Goal: Obtain resource: Download file/media

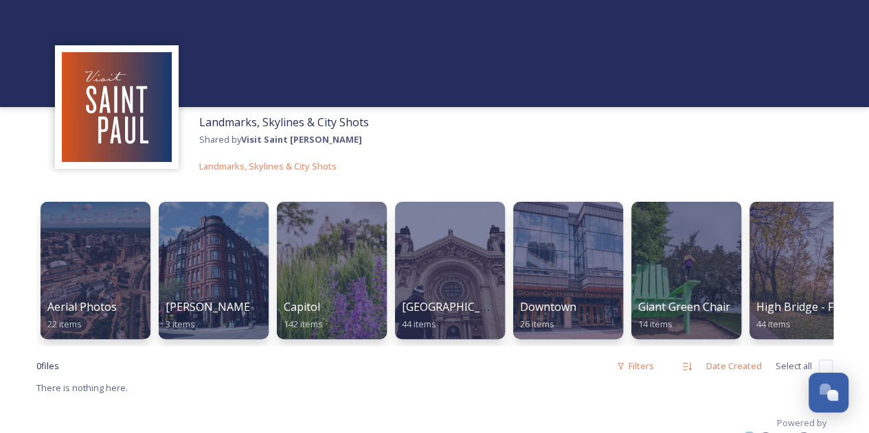
scroll to position [16, 0]
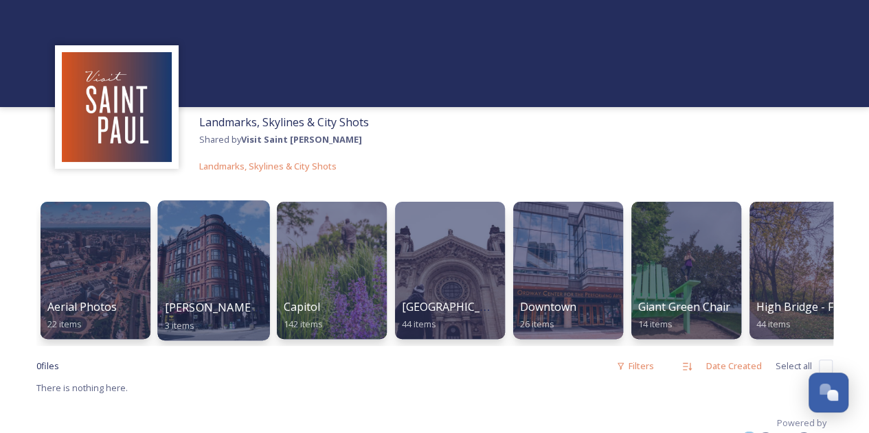
click at [185, 247] on div at bounding box center [213, 271] width 112 height 140
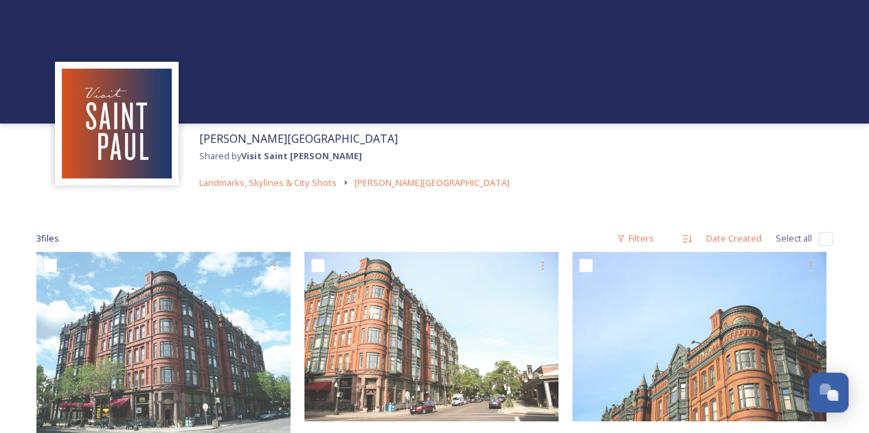
click at [108, 137] on img at bounding box center [117, 124] width 110 height 110
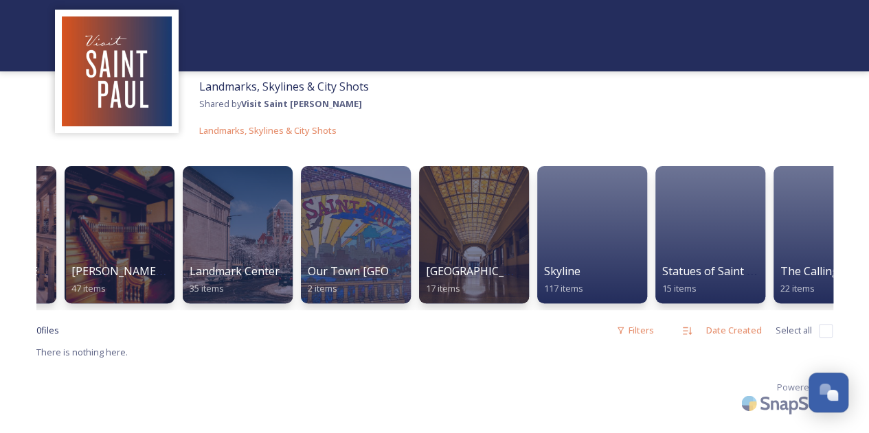
scroll to position [0, 1684]
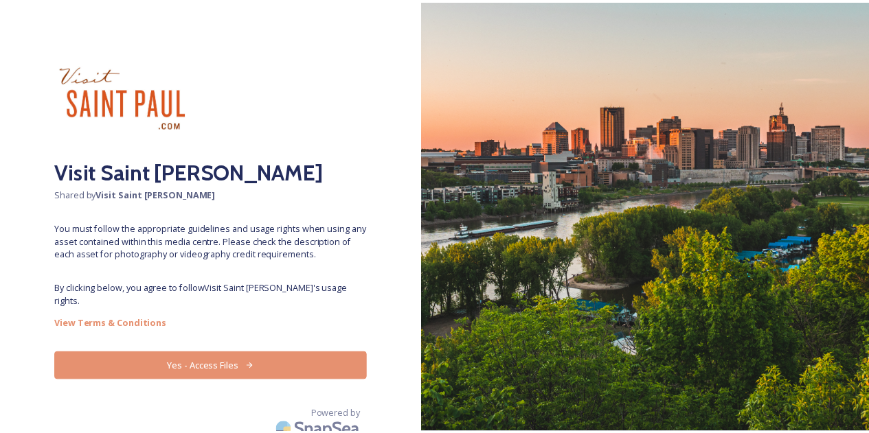
scroll to position [9, 0]
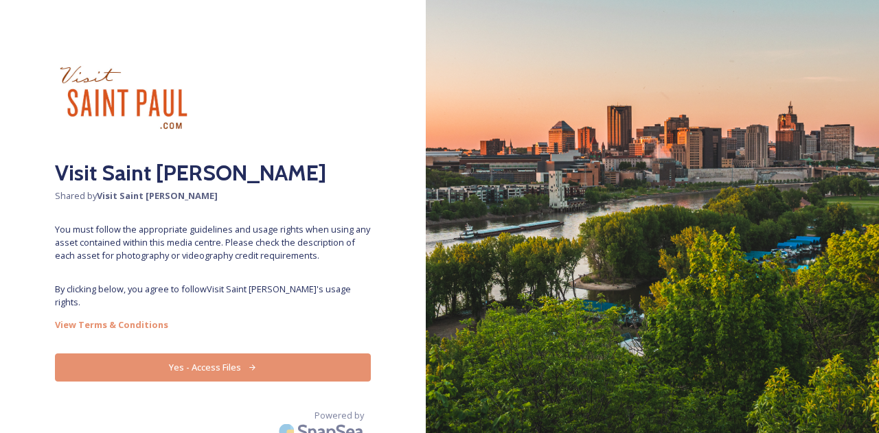
click at [194, 359] on button "Yes - Access Files" at bounding box center [213, 368] width 316 height 28
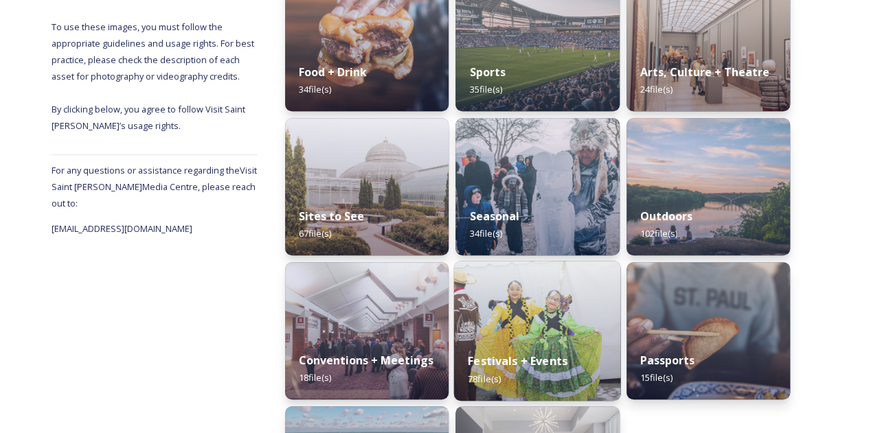
scroll to position [247, 0]
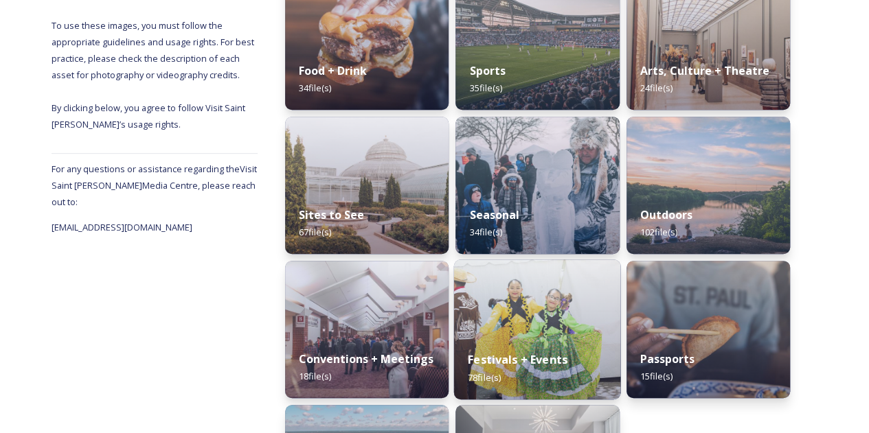
click at [534, 308] on img at bounding box center [537, 330] width 167 height 140
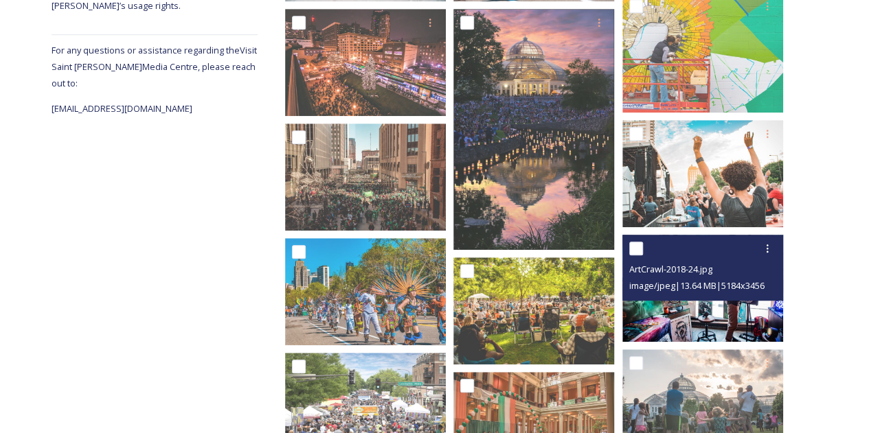
scroll to position [648, 0]
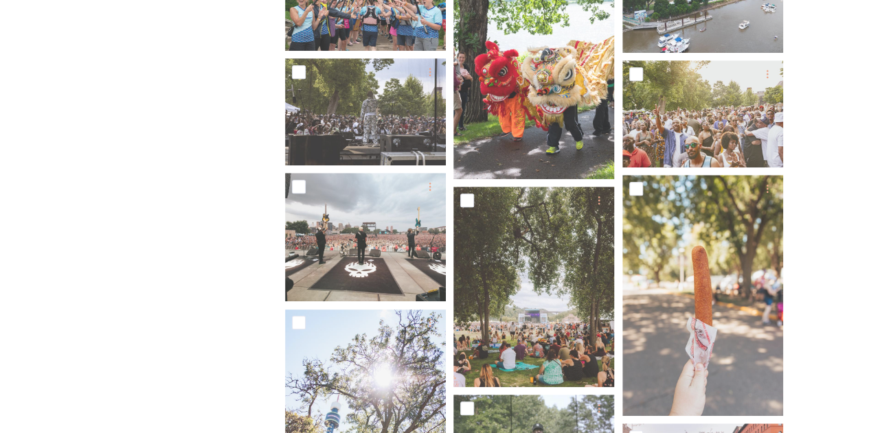
scroll to position [2971, 0]
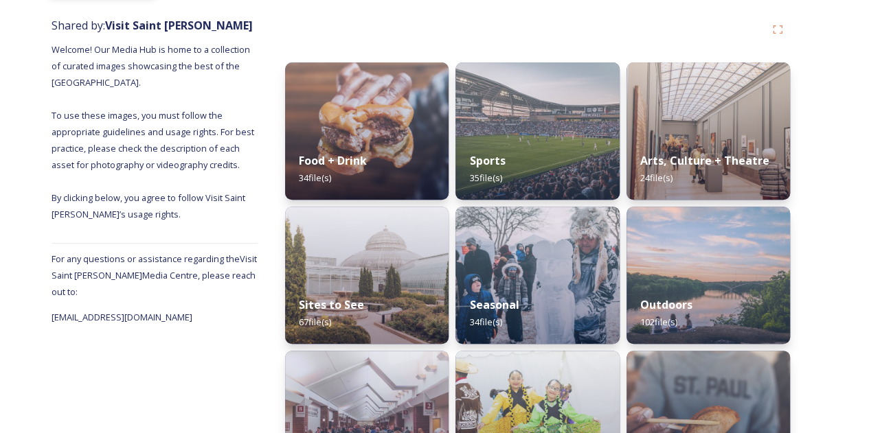
scroll to position [253, 0]
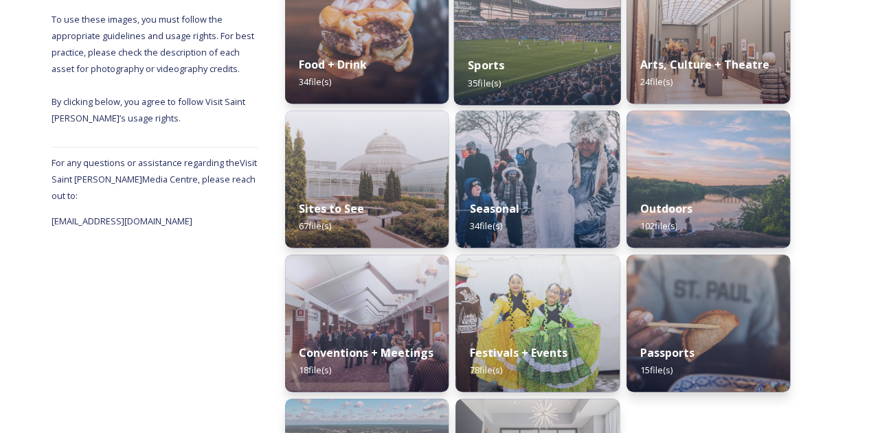
click at [518, 36] on img at bounding box center [537, 35] width 167 height 140
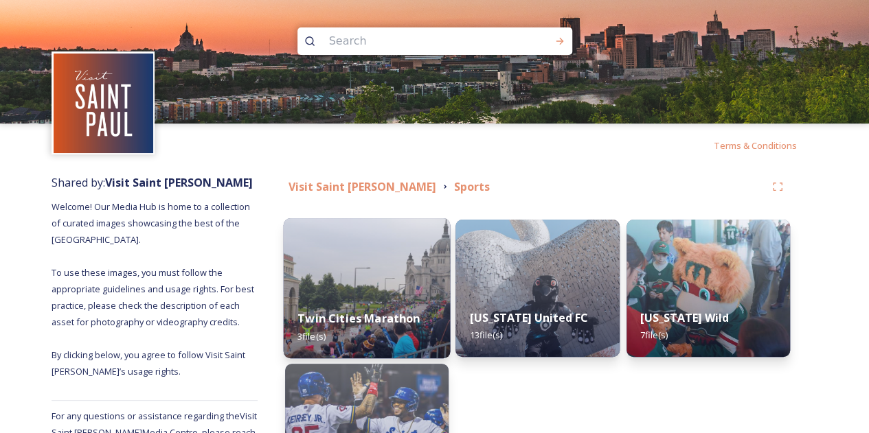
scroll to position [117, 0]
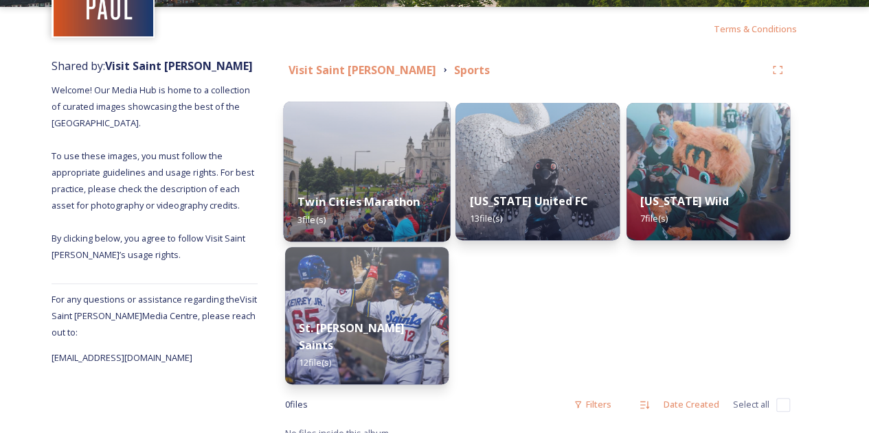
click at [367, 157] on img at bounding box center [367, 172] width 167 height 140
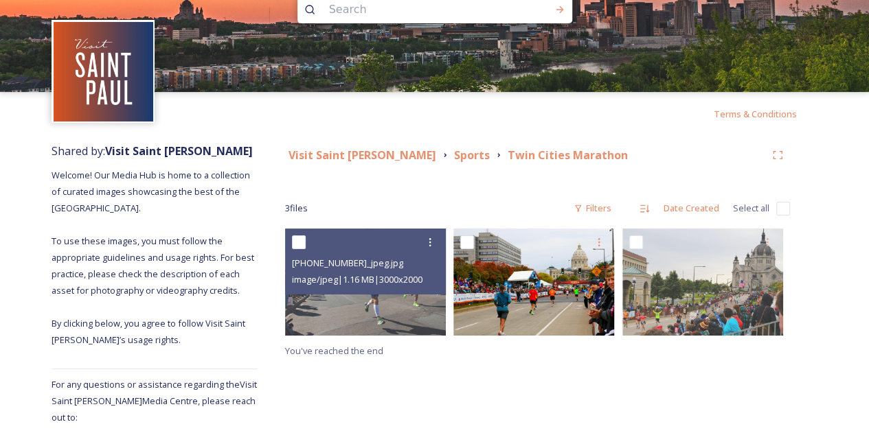
scroll to position [32, 0]
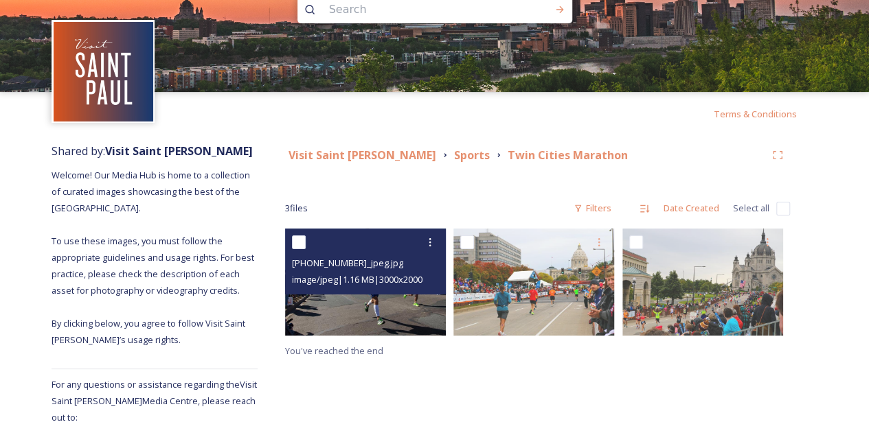
click at [385, 308] on img at bounding box center [365, 282] width 161 height 107
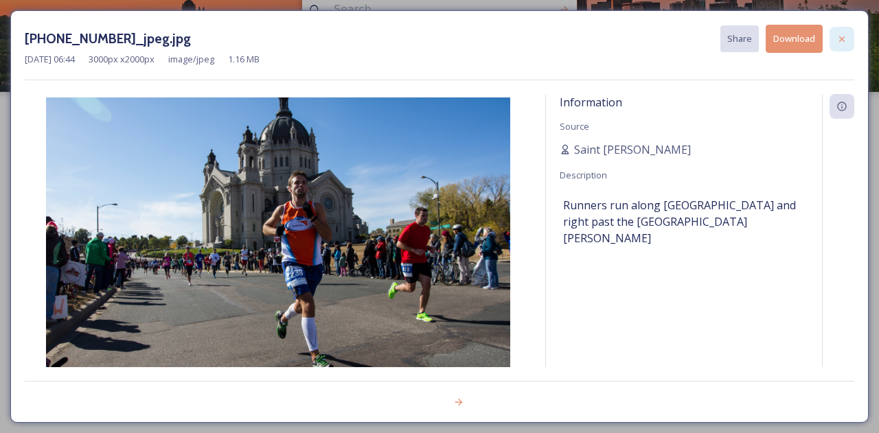
click at [840, 34] on icon at bounding box center [842, 39] width 11 height 11
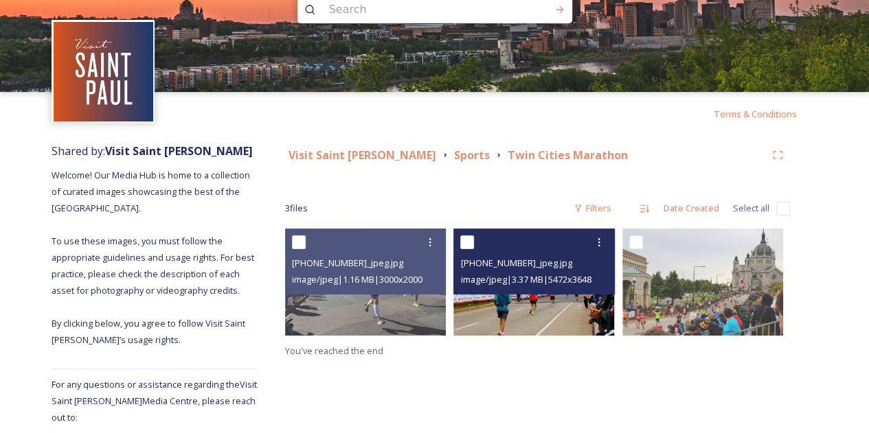
click at [514, 319] on img at bounding box center [533, 282] width 161 height 107
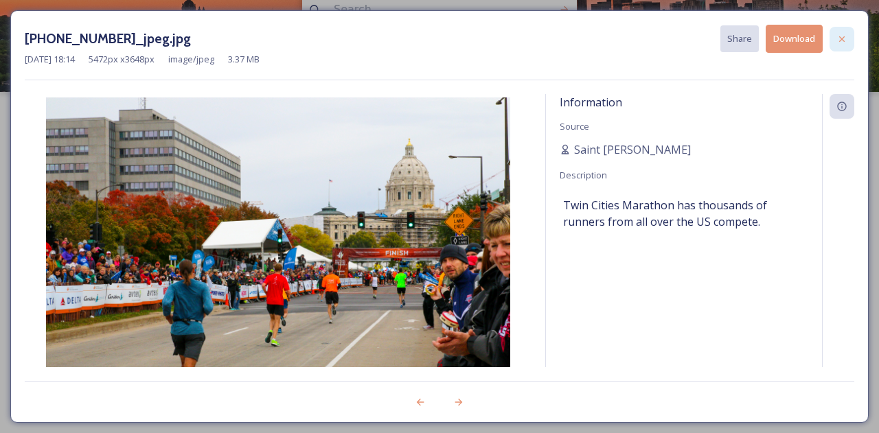
click at [844, 39] on icon at bounding box center [842, 39] width 11 height 11
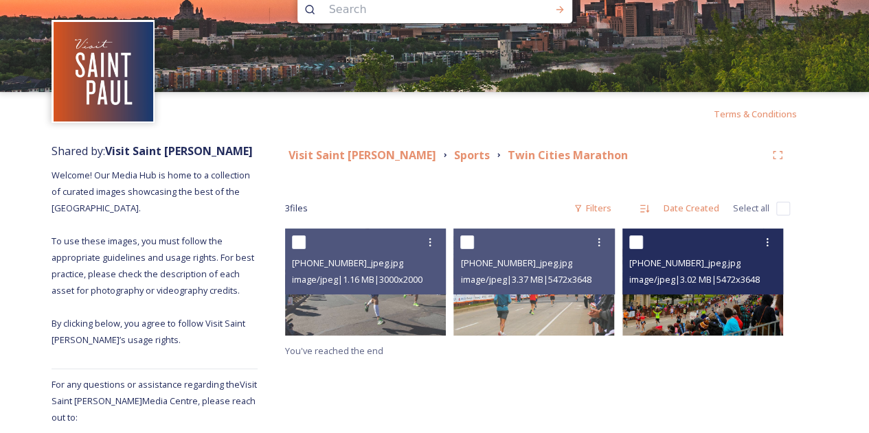
click at [666, 313] on img at bounding box center [702, 282] width 161 height 107
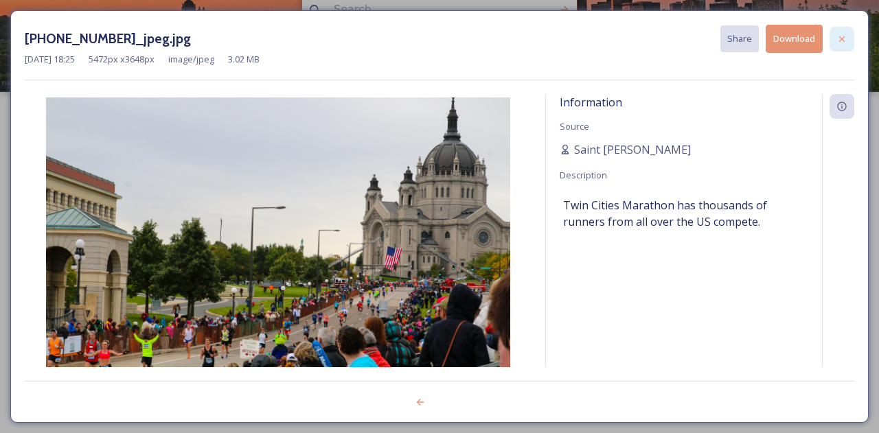
click at [840, 38] on icon at bounding box center [842, 39] width 11 height 11
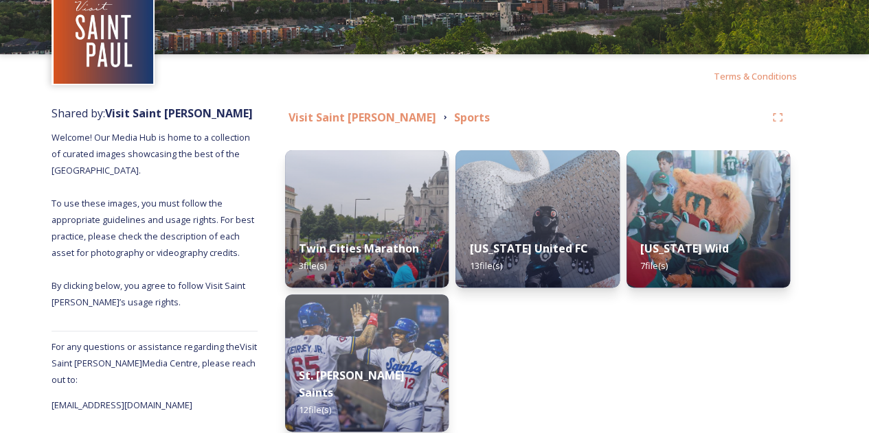
scroll to position [84, 0]
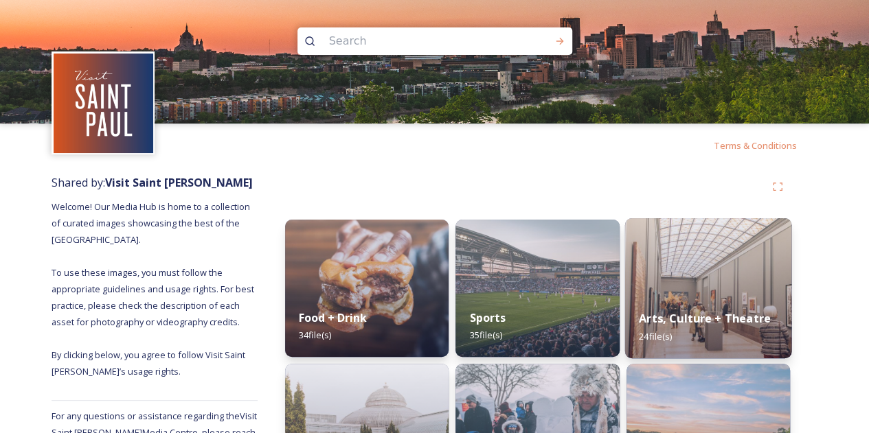
scroll to position [104, 0]
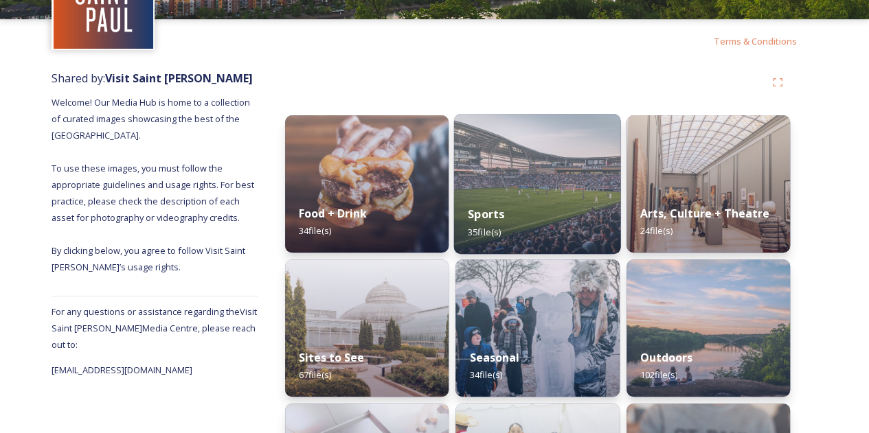
click at [499, 207] on strong "Sports" at bounding box center [486, 214] width 36 height 15
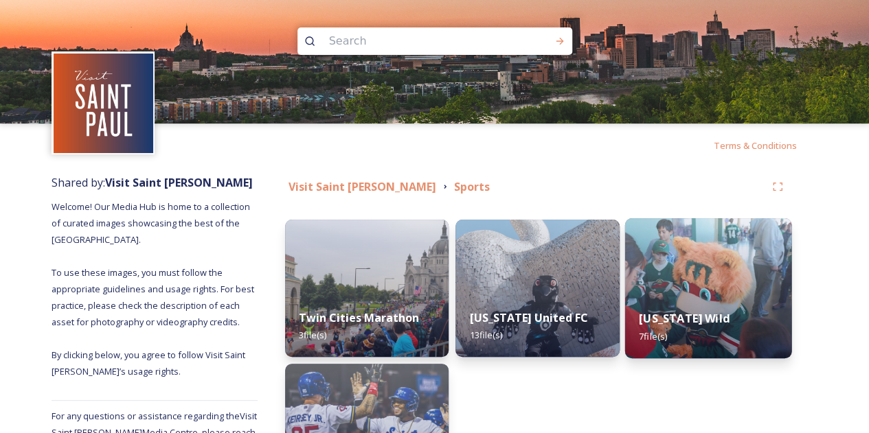
click at [710, 274] on img at bounding box center [707, 288] width 167 height 140
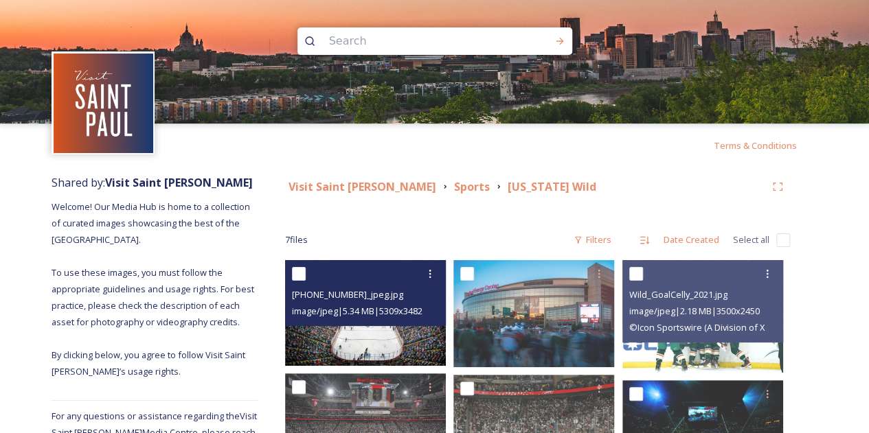
scroll to position [172, 0]
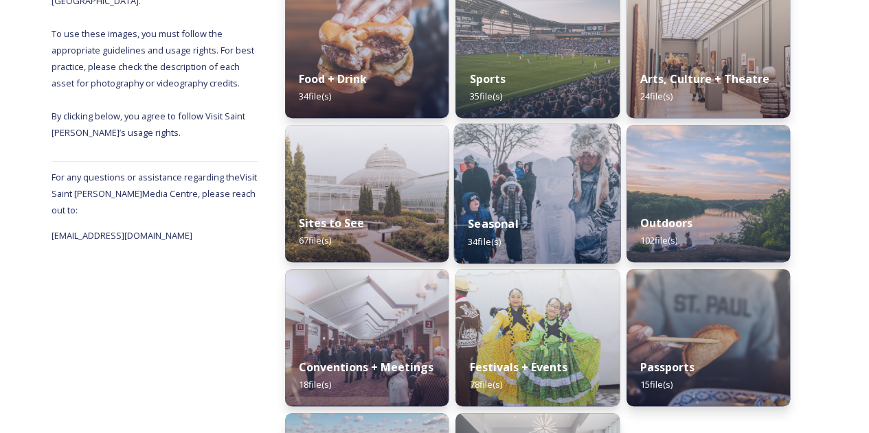
scroll to position [194, 0]
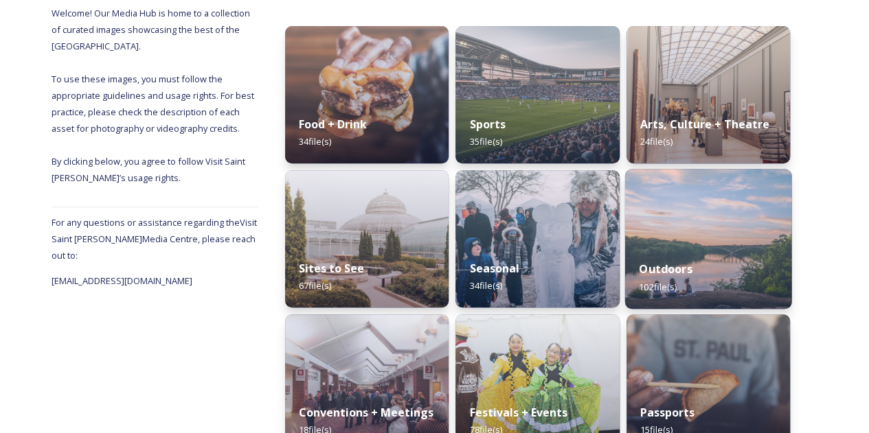
click at [686, 212] on img at bounding box center [707, 239] width 167 height 140
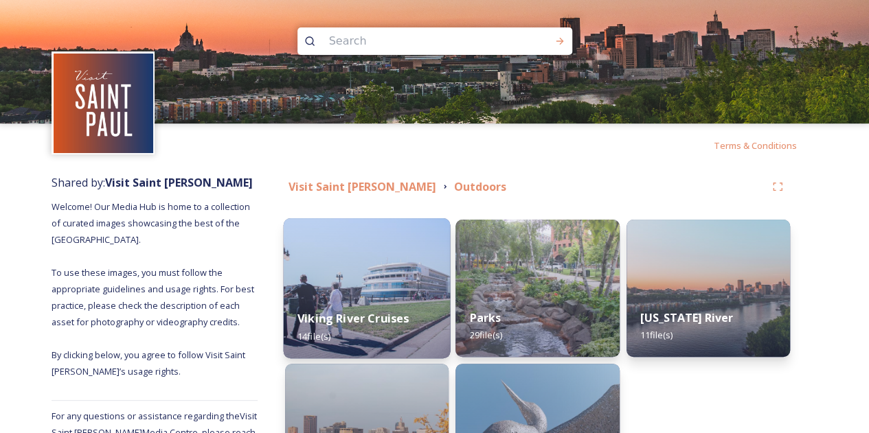
scroll to position [132, 0]
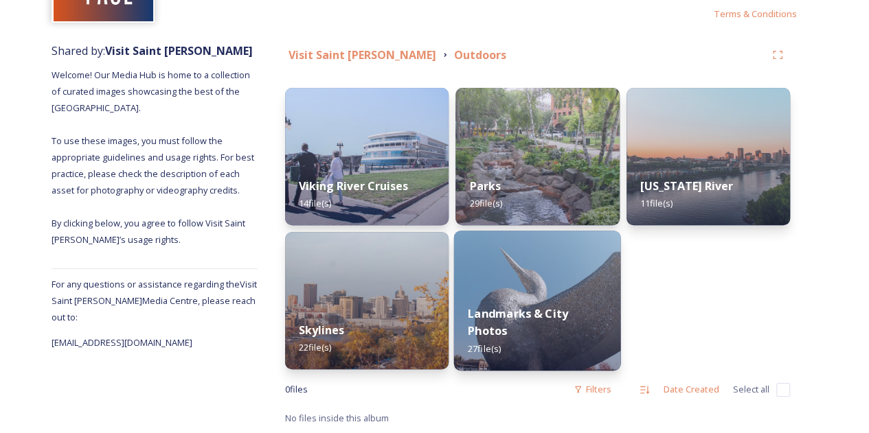
click at [573, 251] on img at bounding box center [537, 301] width 167 height 140
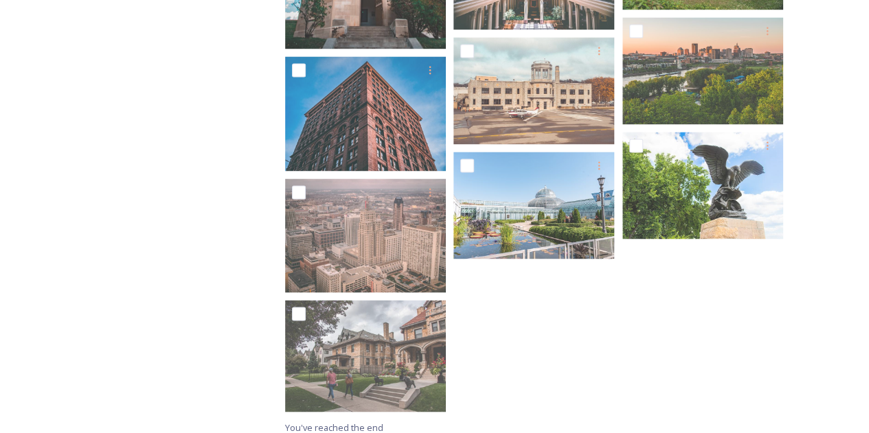
scroll to position [1041, 0]
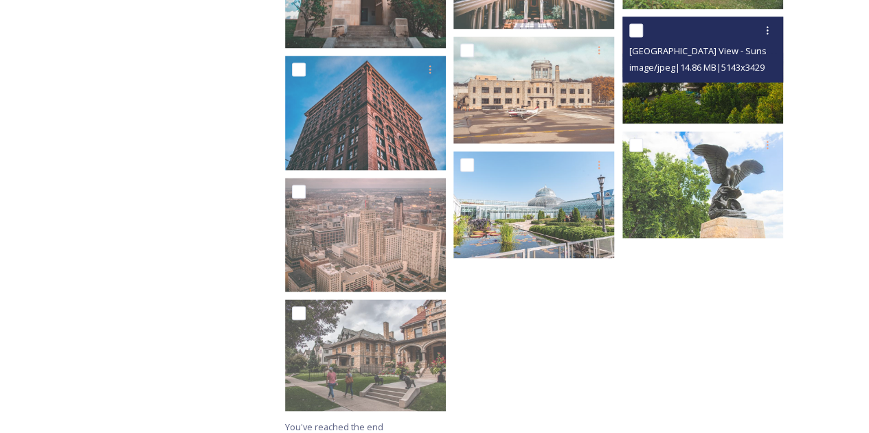
click at [718, 98] on img at bounding box center [702, 69] width 161 height 107
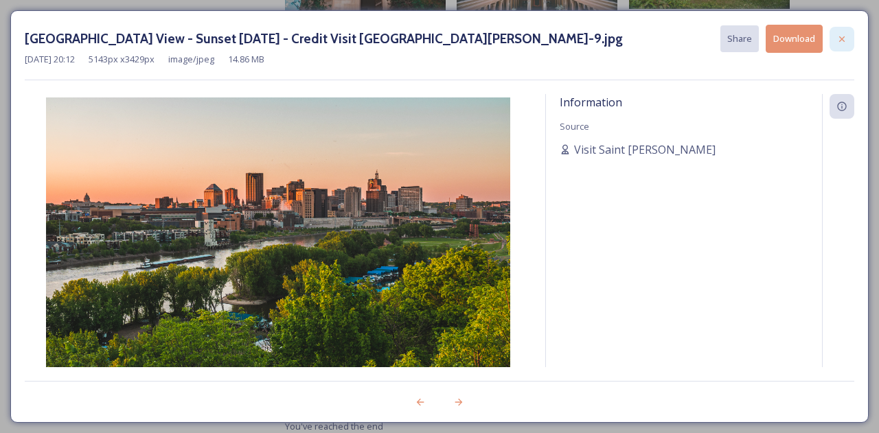
click at [842, 38] on icon at bounding box center [841, 38] width 5 height 5
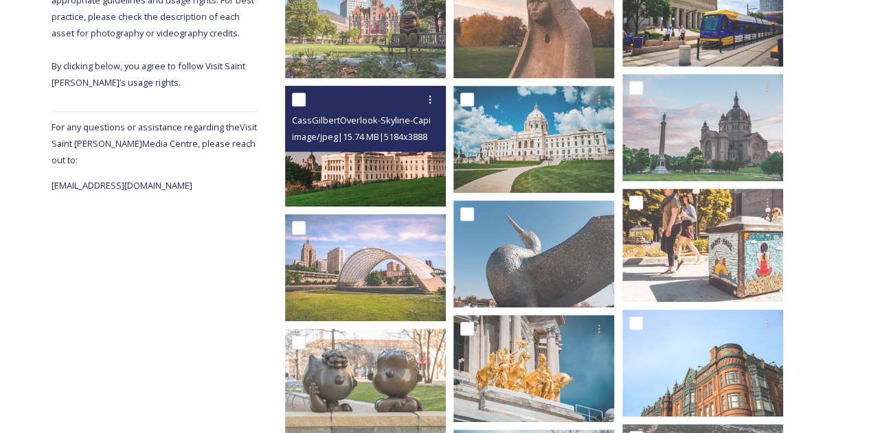
scroll to position [0, 0]
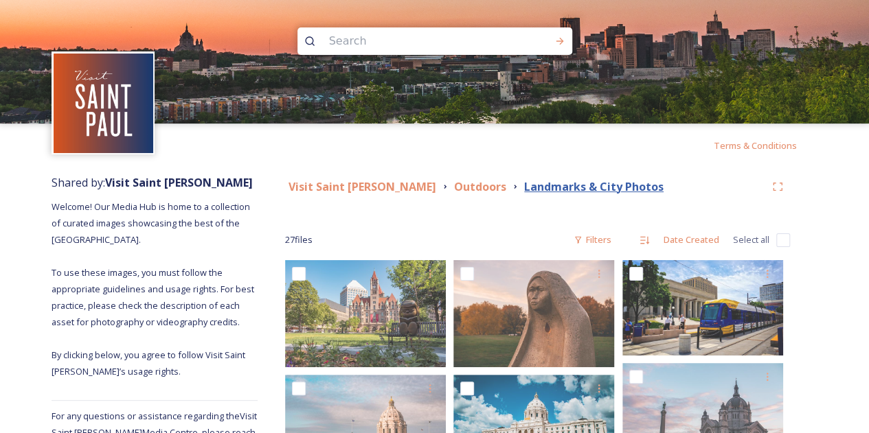
click at [524, 188] on strong "Landmarks & City Photos" at bounding box center [593, 186] width 139 height 15
click at [454, 189] on strong "Outdoors" at bounding box center [480, 186] width 52 height 15
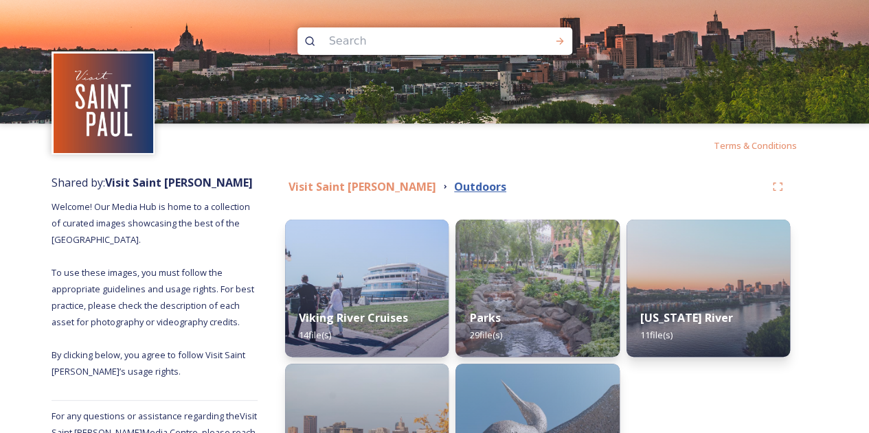
scroll to position [132, 0]
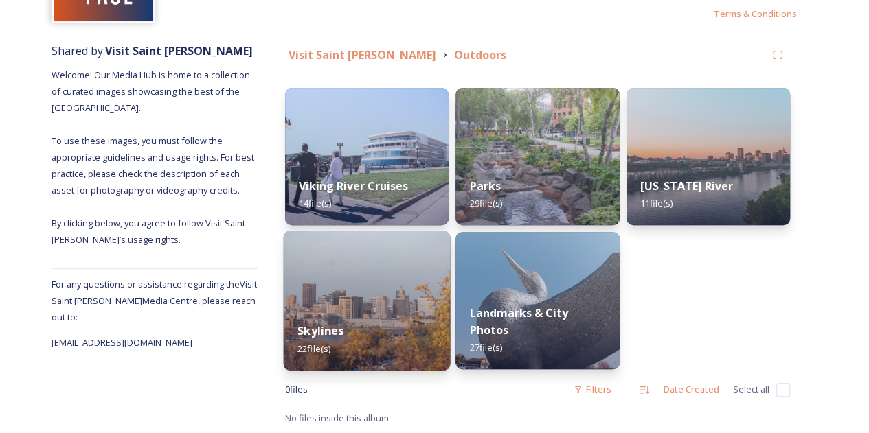
click at [354, 311] on div "Skylines 22 file(s)" at bounding box center [367, 339] width 167 height 63
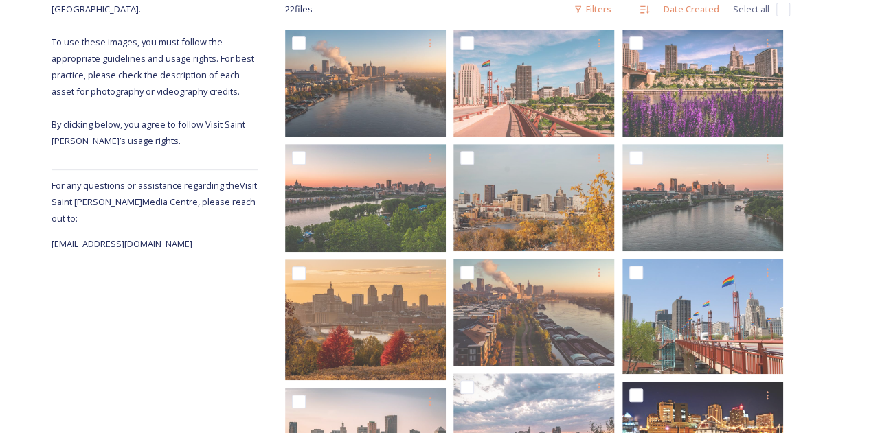
scroll to position [229, 0]
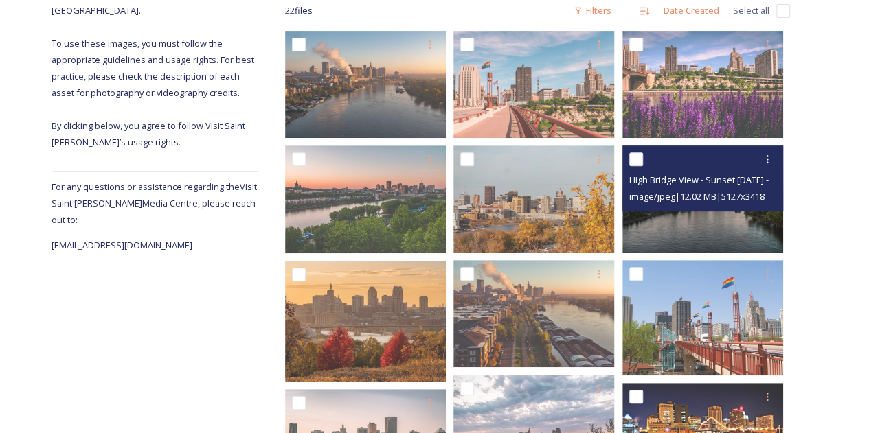
click at [690, 232] on img at bounding box center [702, 199] width 161 height 107
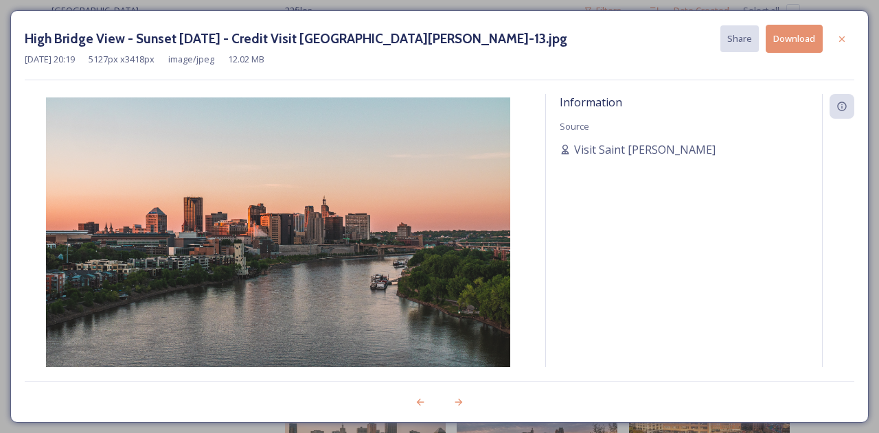
click at [798, 38] on button "Download" at bounding box center [794, 39] width 57 height 28
click at [837, 34] on icon at bounding box center [842, 39] width 11 height 11
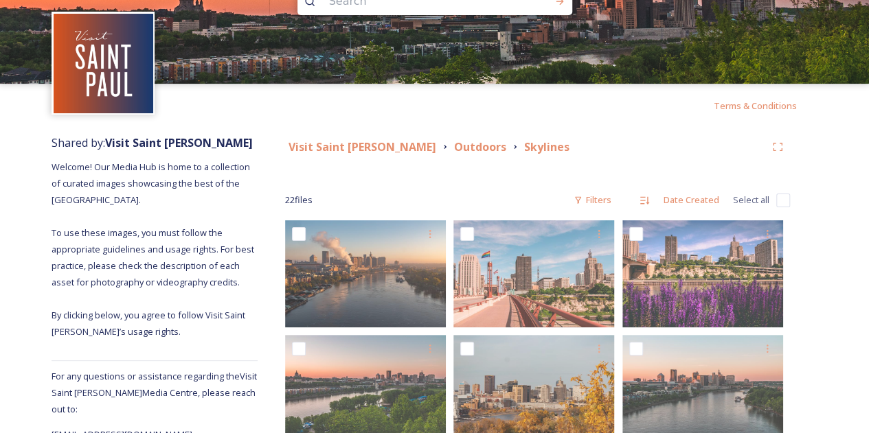
scroll to position [0, 0]
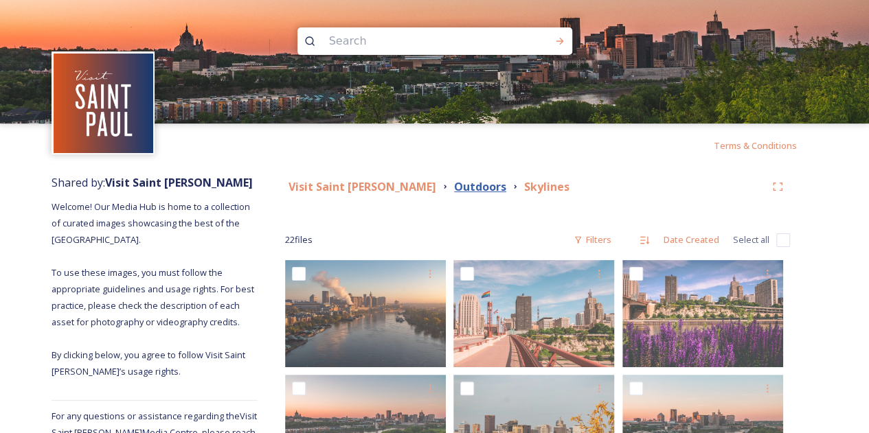
click at [454, 183] on strong "Outdoors" at bounding box center [480, 186] width 52 height 15
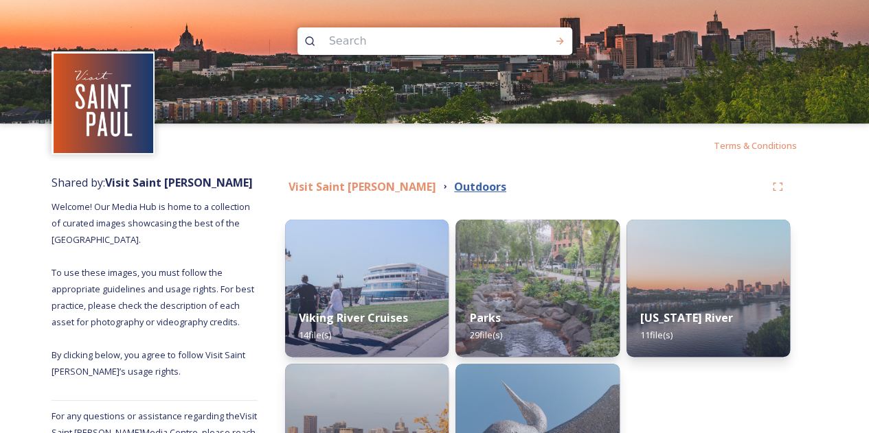
scroll to position [132, 0]
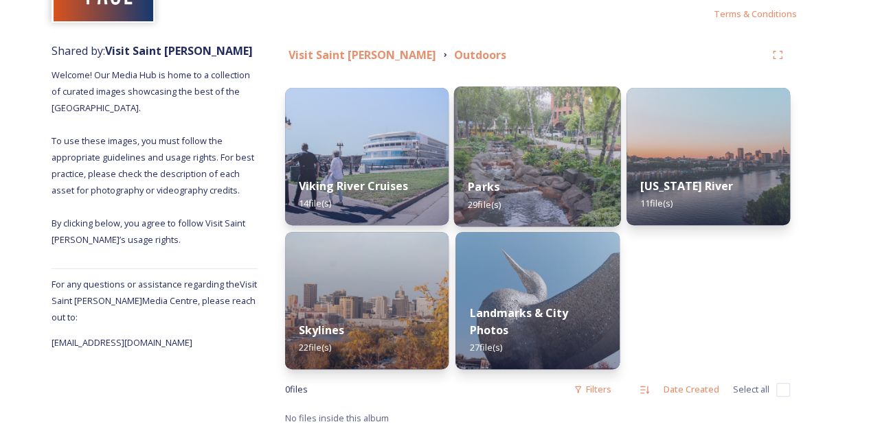
click at [538, 188] on div "Parks 29 file(s)" at bounding box center [537, 195] width 167 height 63
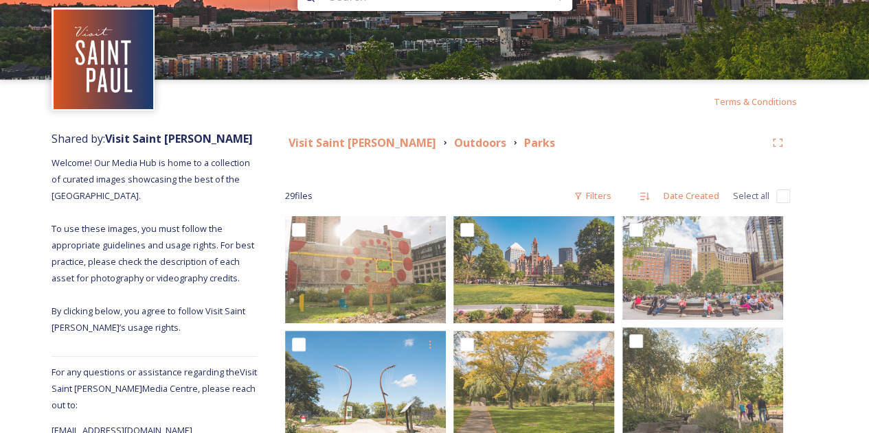
scroll to position [27, 0]
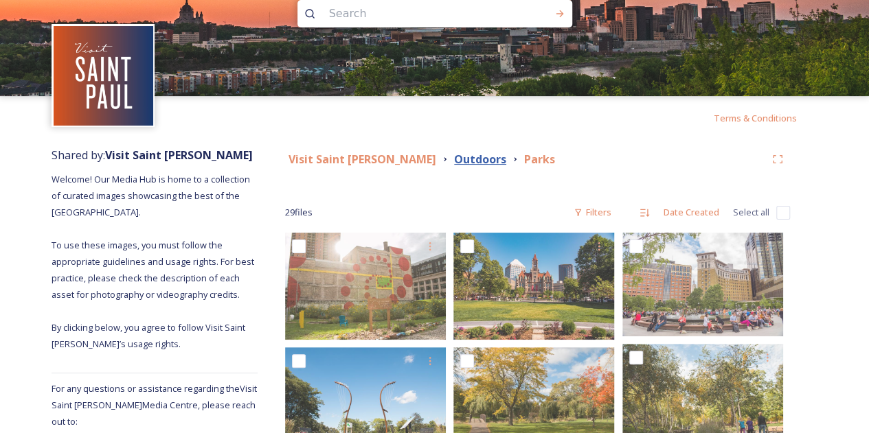
click at [454, 163] on strong "Outdoors" at bounding box center [480, 159] width 52 height 15
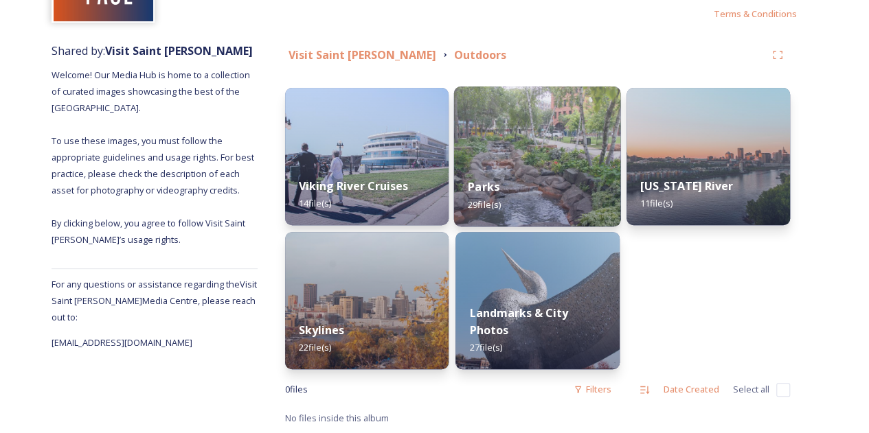
scroll to position [98, 0]
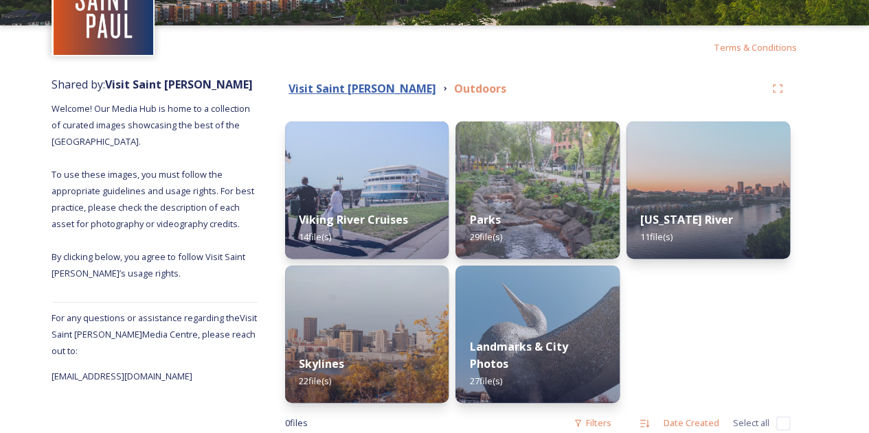
click at [337, 84] on strong "Visit Saint [PERSON_NAME]" at bounding box center [362, 88] width 148 height 15
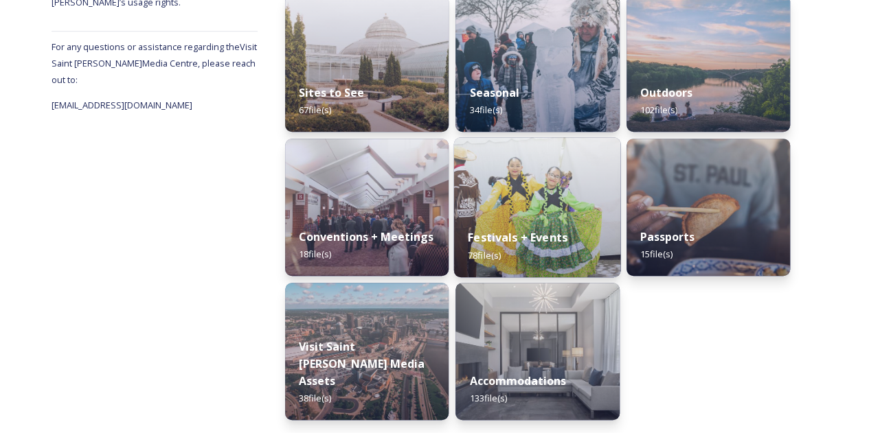
scroll to position [370, 0]
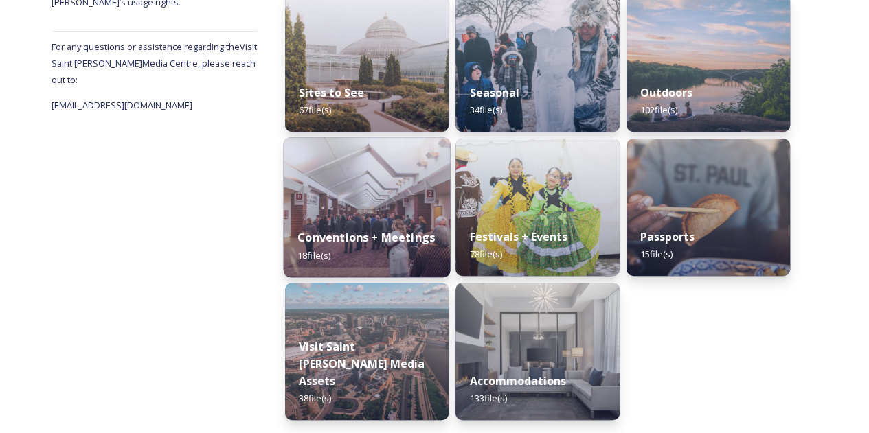
click at [365, 209] on img at bounding box center [367, 207] width 167 height 140
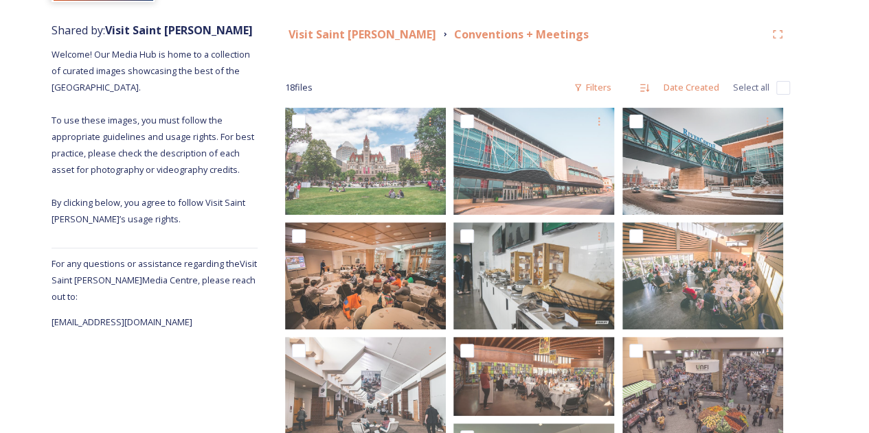
scroll to position [151, 0]
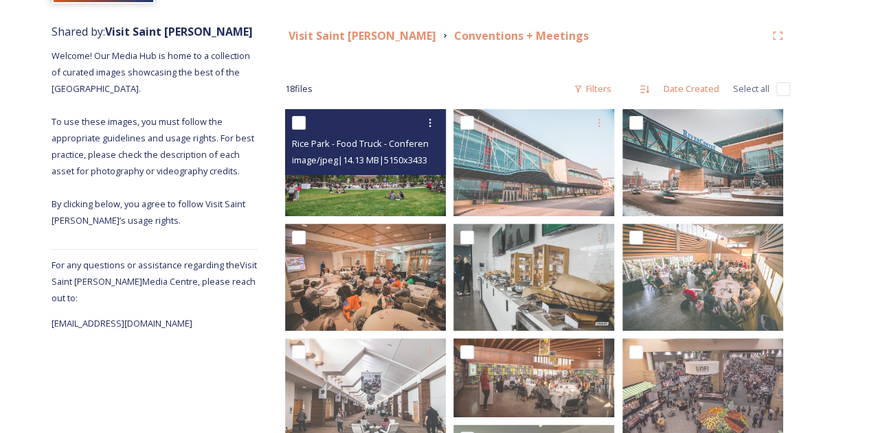
click at [345, 202] on img at bounding box center [365, 162] width 161 height 107
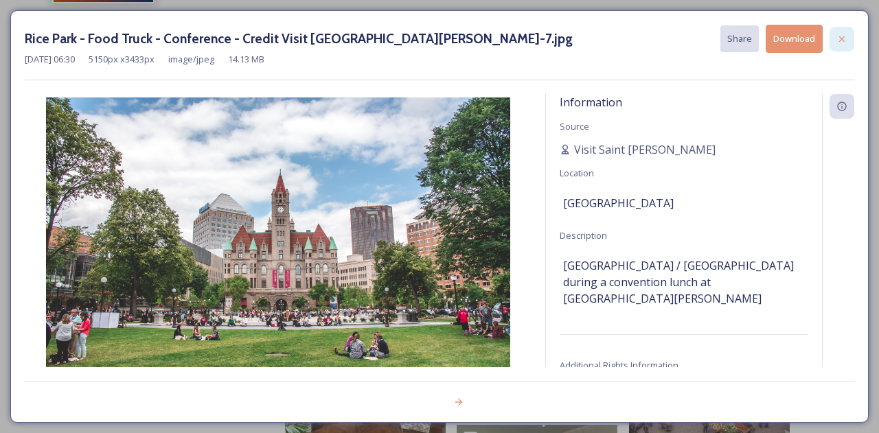
click at [841, 37] on icon at bounding box center [841, 38] width 5 height 5
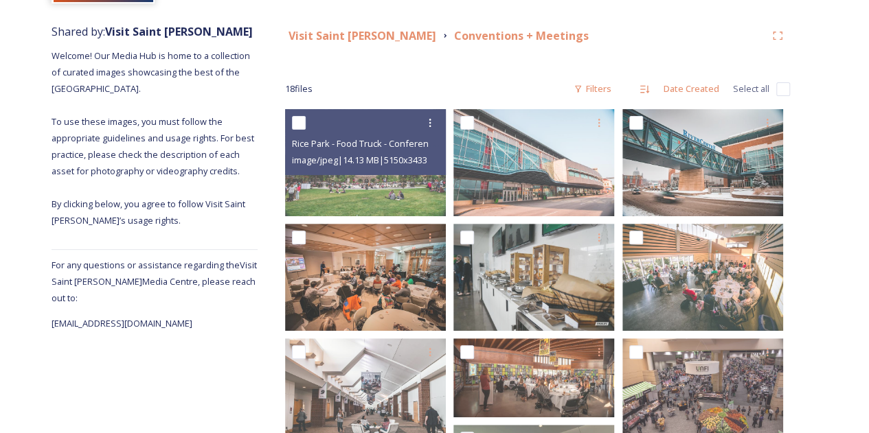
click at [818, 164] on div "Shared by: Visit Saint Paul Welcome! Our Media Hub is home to a collection of c…" at bounding box center [434, 418] width 869 height 804
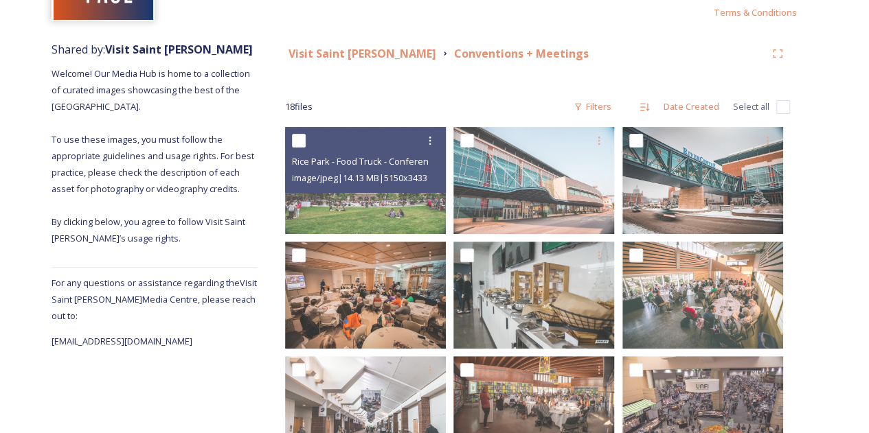
scroll to position [125, 0]
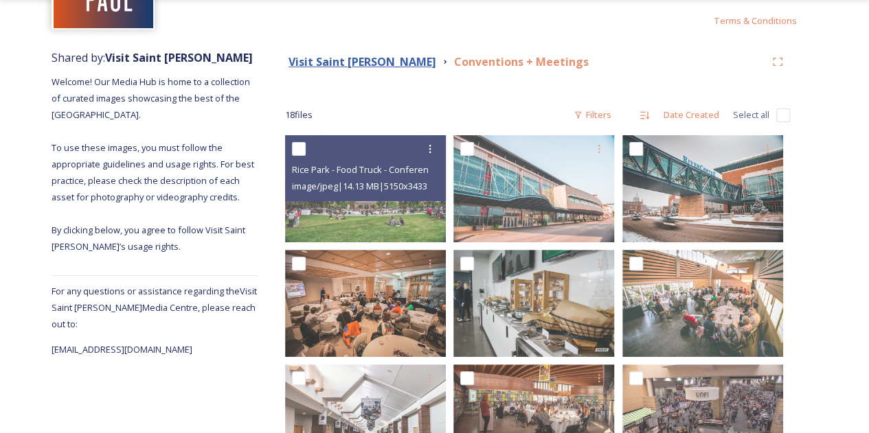
click at [323, 60] on strong "Visit Saint [PERSON_NAME]" at bounding box center [362, 61] width 148 height 15
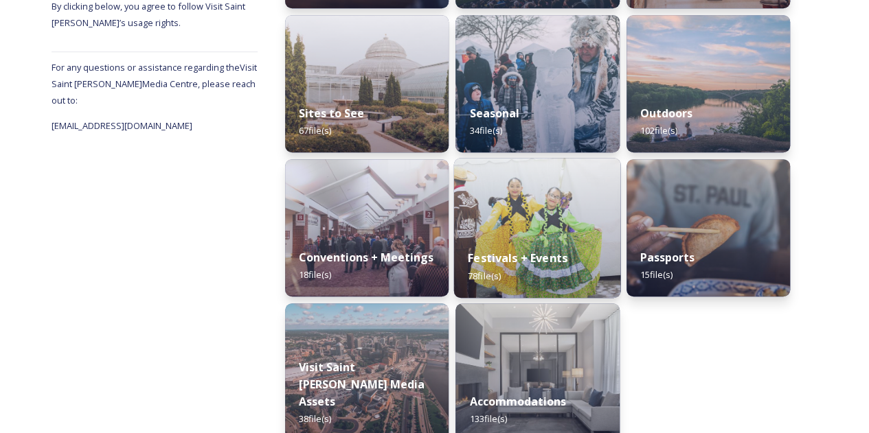
scroll to position [370, 0]
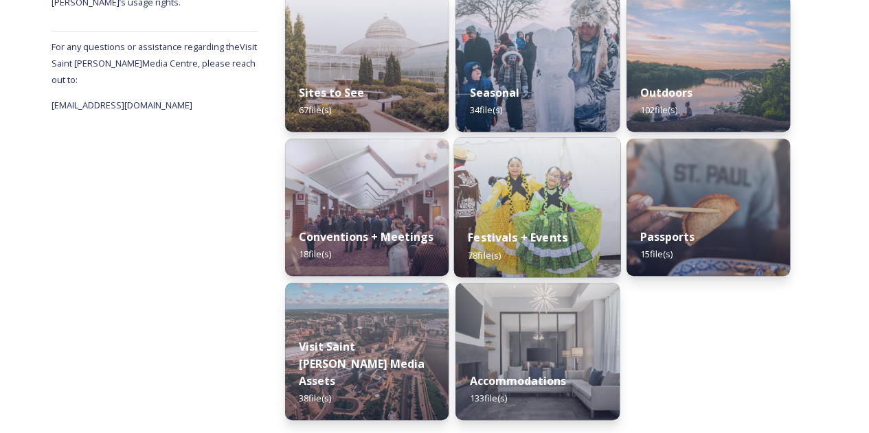
click at [509, 189] on img at bounding box center [537, 207] width 167 height 140
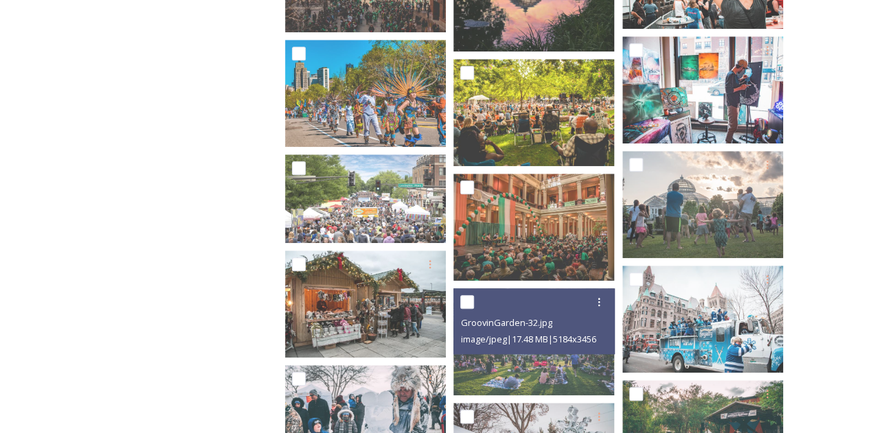
scroll to position [570, 0]
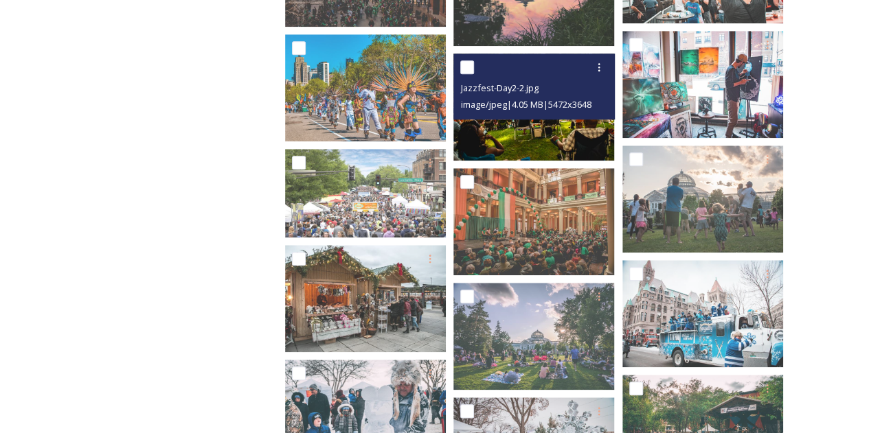
click at [522, 130] on img at bounding box center [533, 107] width 161 height 107
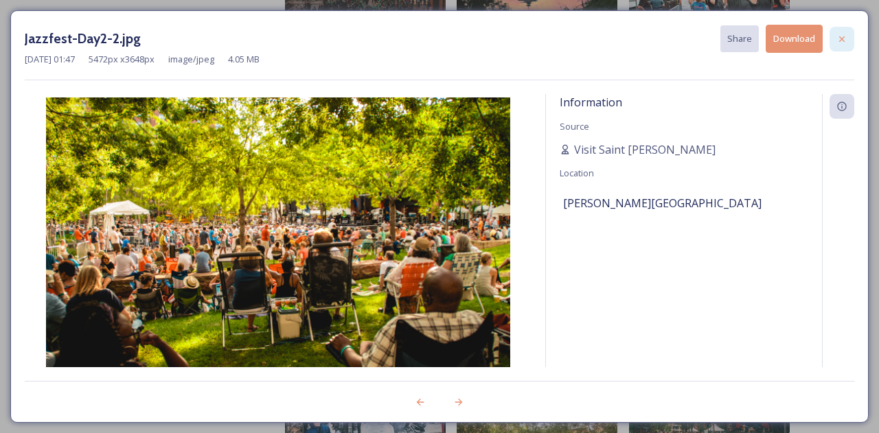
click at [839, 36] on icon at bounding box center [841, 38] width 5 height 5
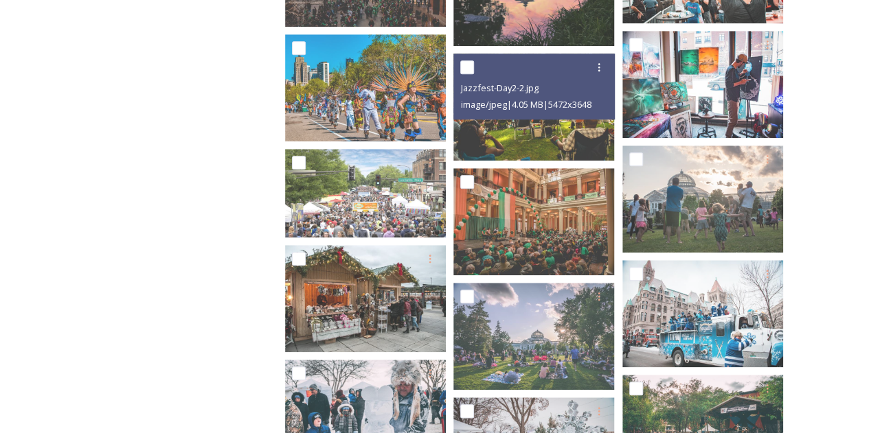
scroll to position [819, 0]
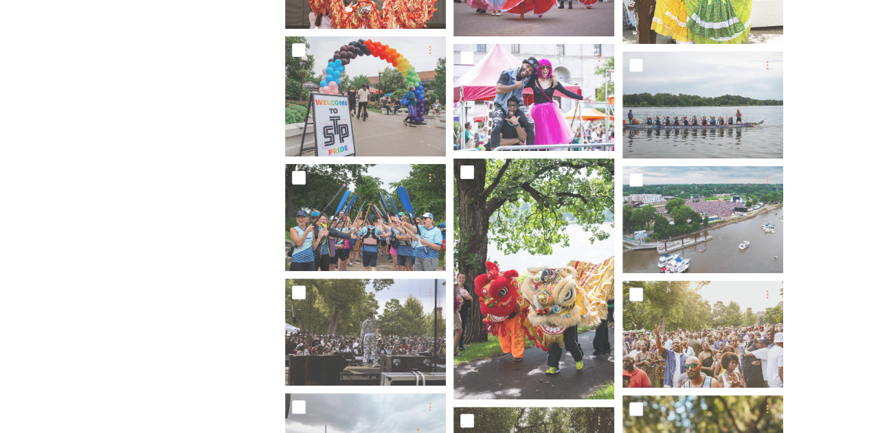
scroll to position [2802, 0]
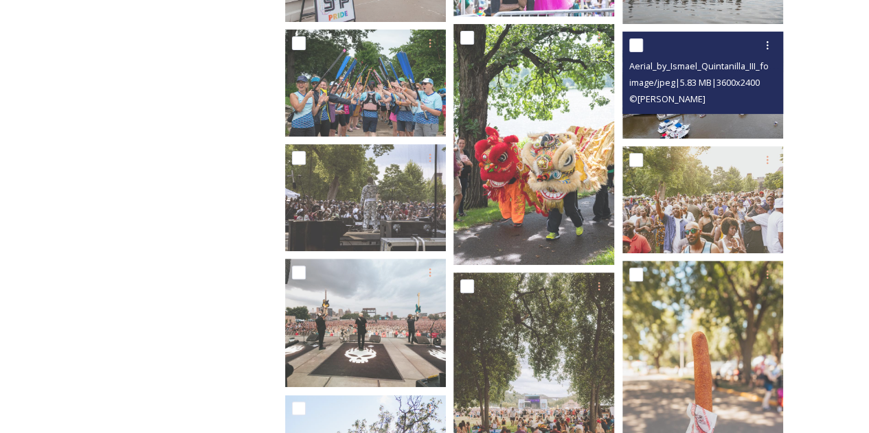
click at [706, 123] on img at bounding box center [702, 85] width 161 height 107
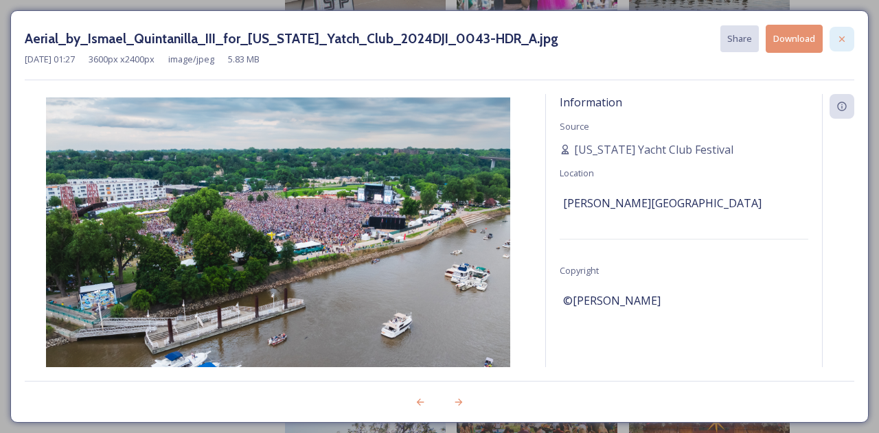
click at [844, 36] on icon at bounding box center [841, 38] width 5 height 5
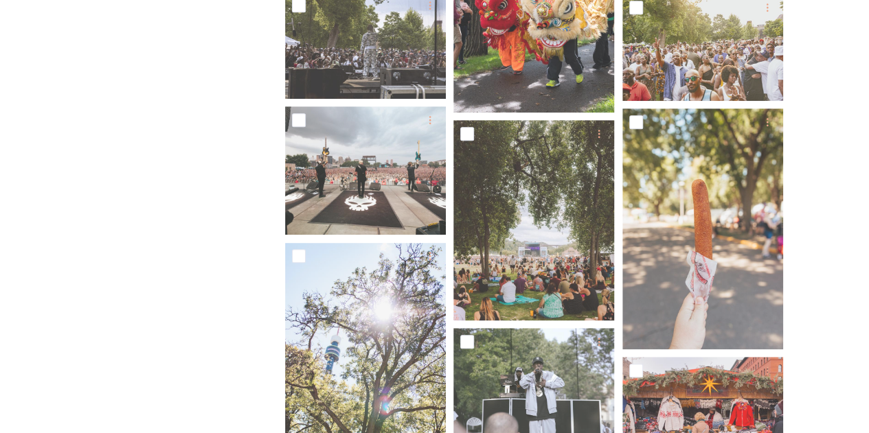
scroll to position [2958, 0]
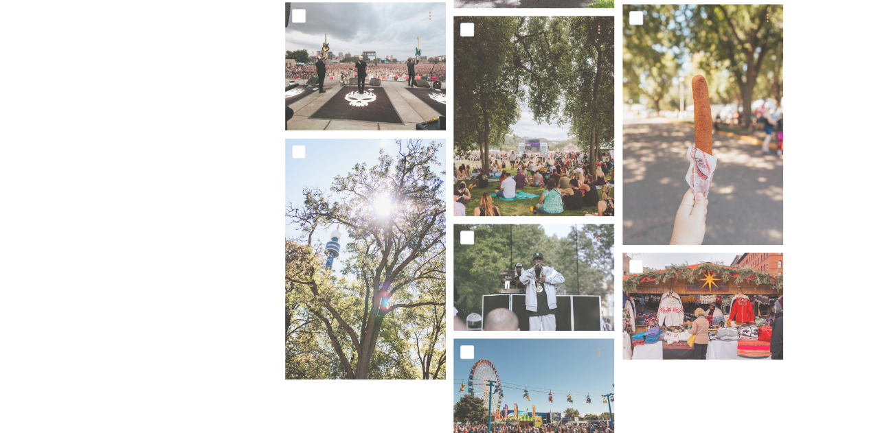
scroll to position [3044, 0]
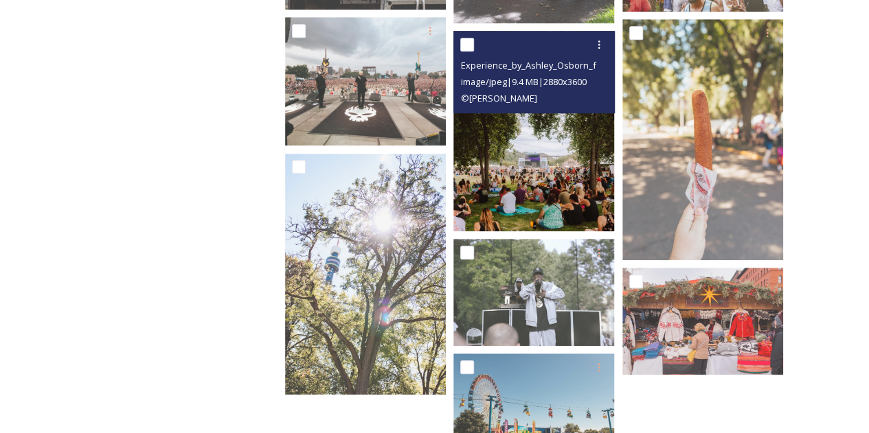
click at [549, 200] on img at bounding box center [533, 131] width 161 height 201
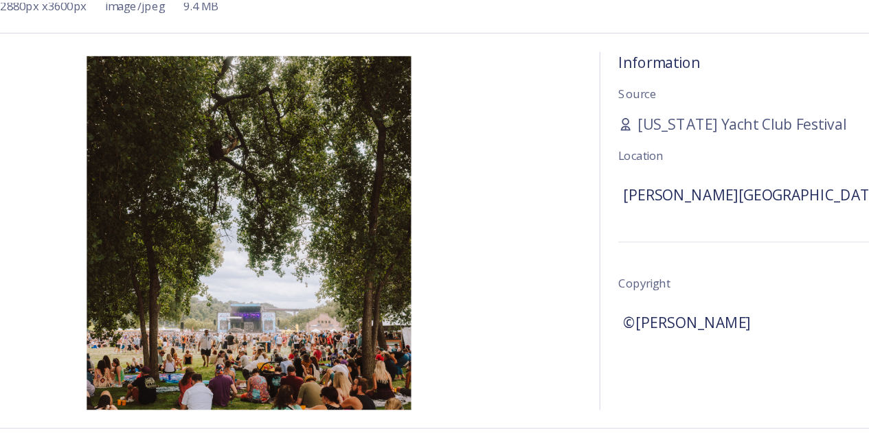
scroll to position [3035, 0]
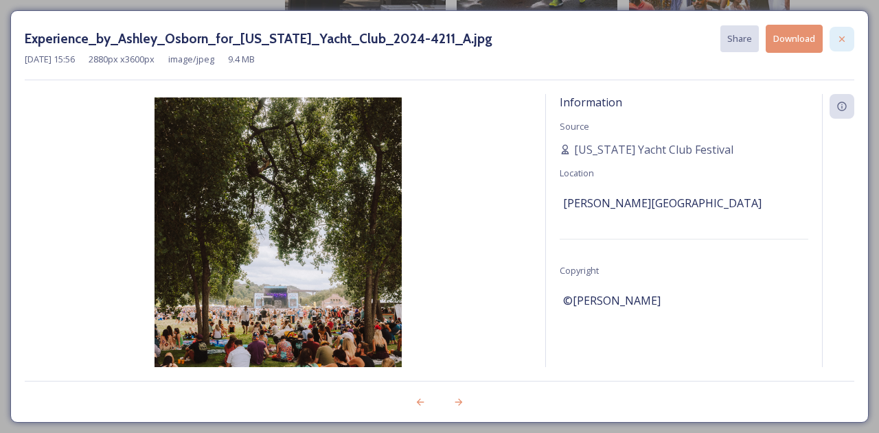
click at [842, 37] on icon at bounding box center [842, 39] width 11 height 11
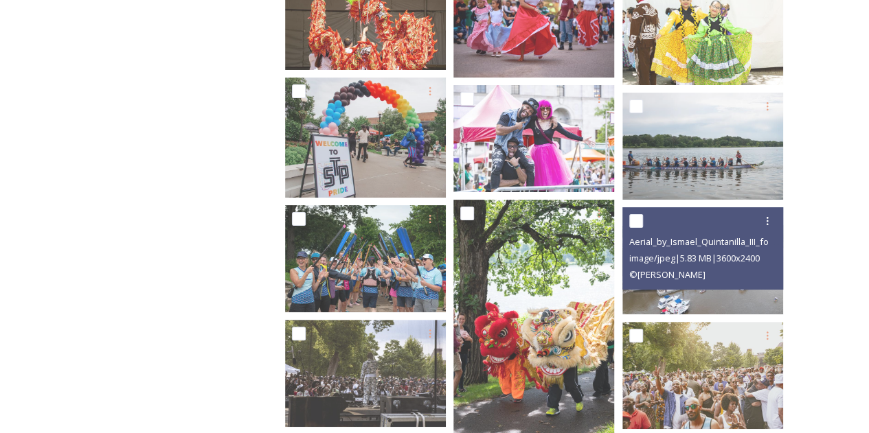
scroll to position [2585, 0]
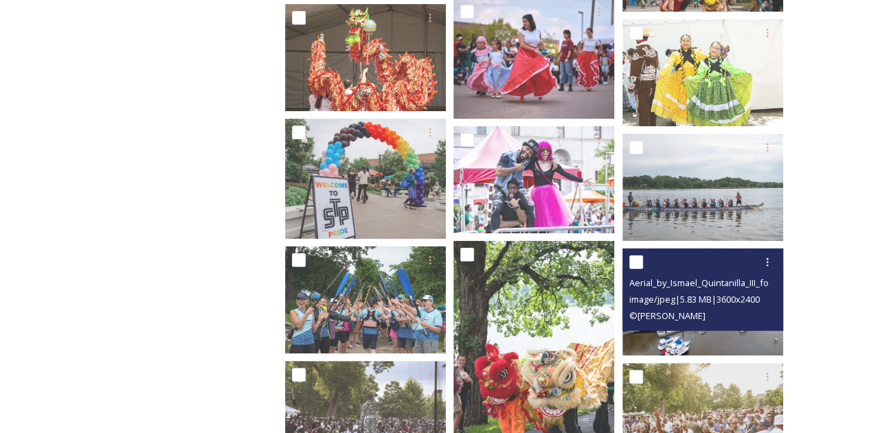
click at [714, 350] on img at bounding box center [702, 302] width 161 height 107
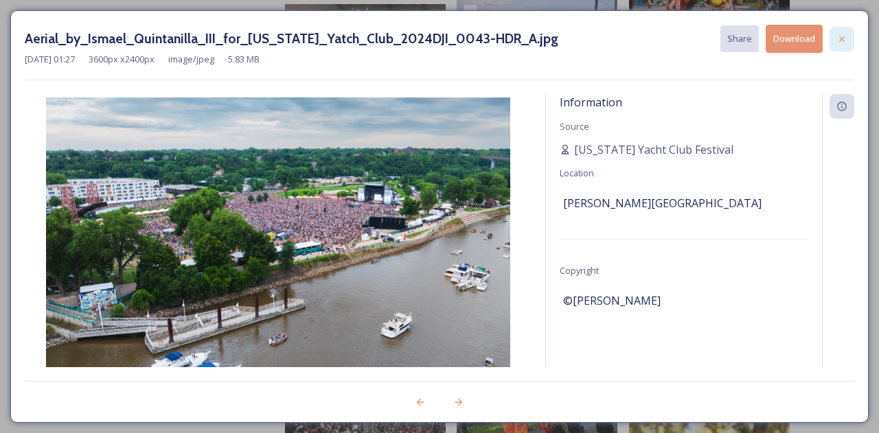
click at [842, 39] on icon at bounding box center [842, 39] width 11 height 11
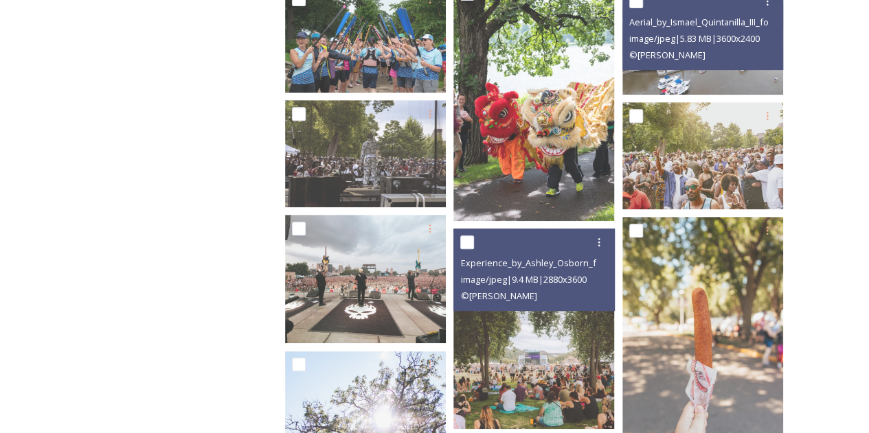
scroll to position [2857, 0]
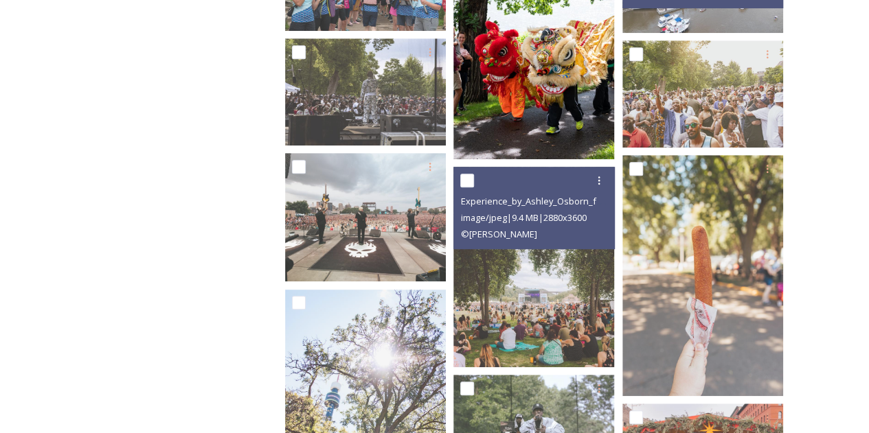
scroll to position [2859, 0]
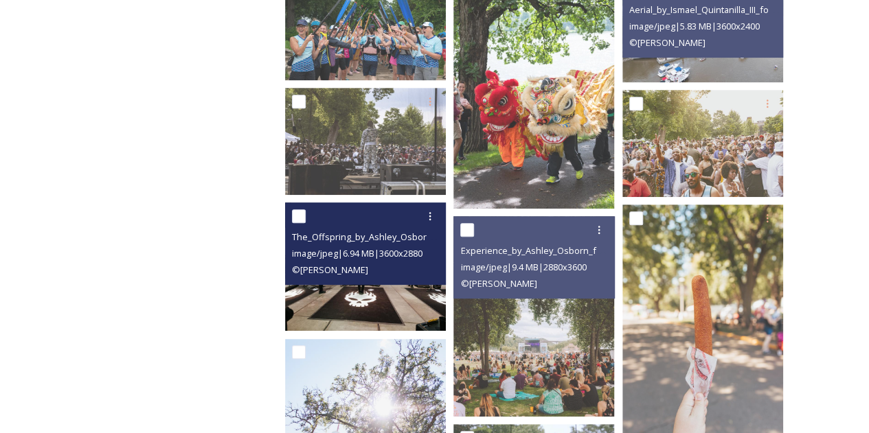
click at [375, 307] on img at bounding box center [365, 267] width 161 height 128
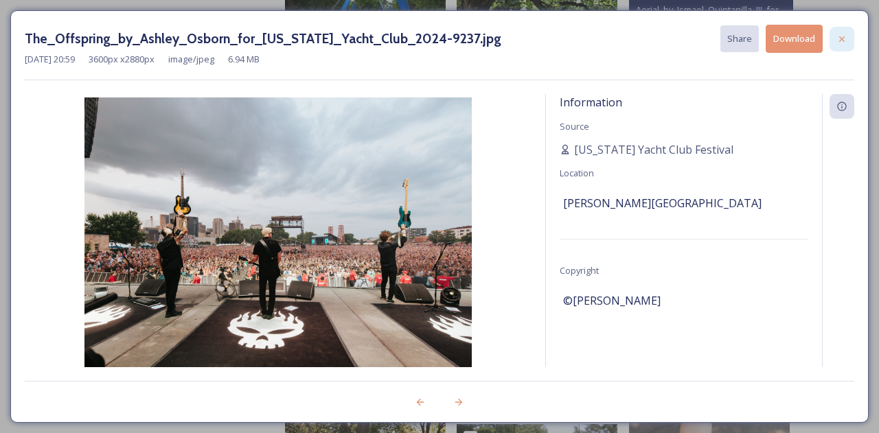
click at [843, 36] on icon at bounding box center [842, 39] width 11 height 11
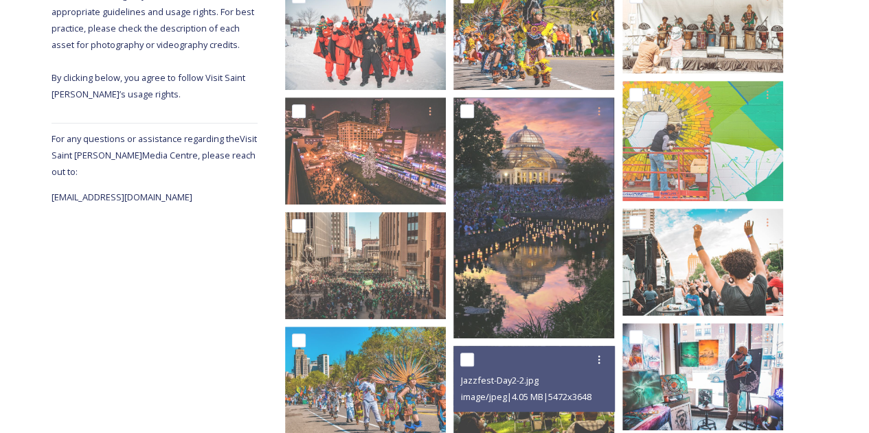
scroll to position [275, 0]
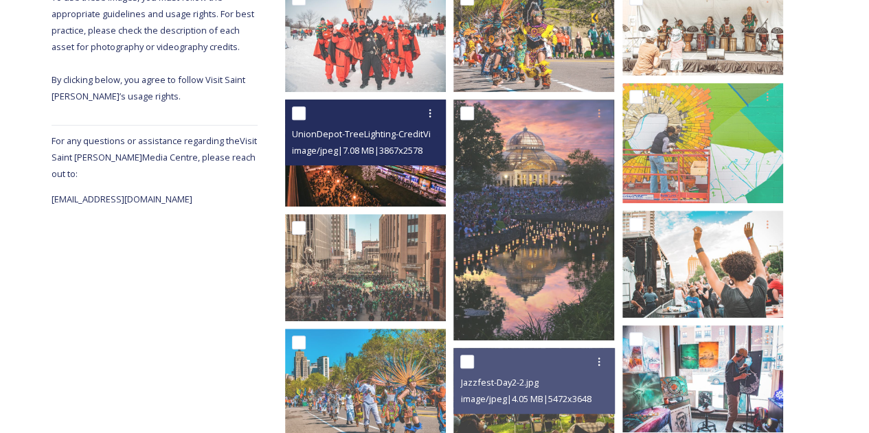
click at [372, 171] on img at bounding box center [365, 153] width 161 height 107
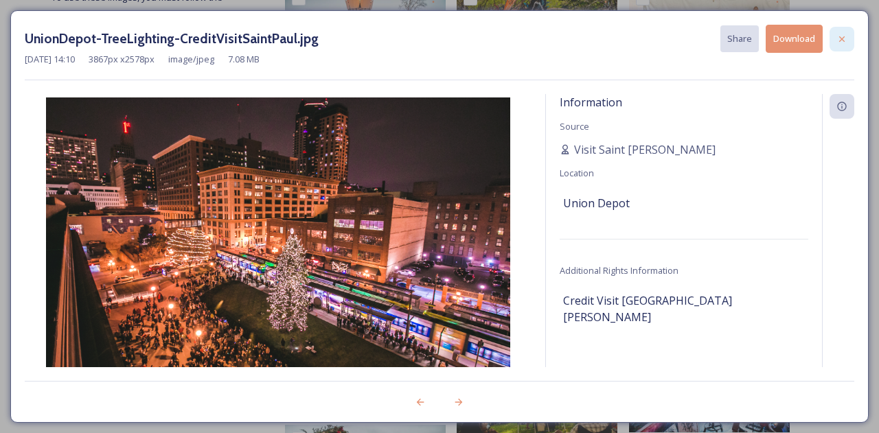
click at [839, 40] on icon at bounding box center [842, 39] width 11 height 11
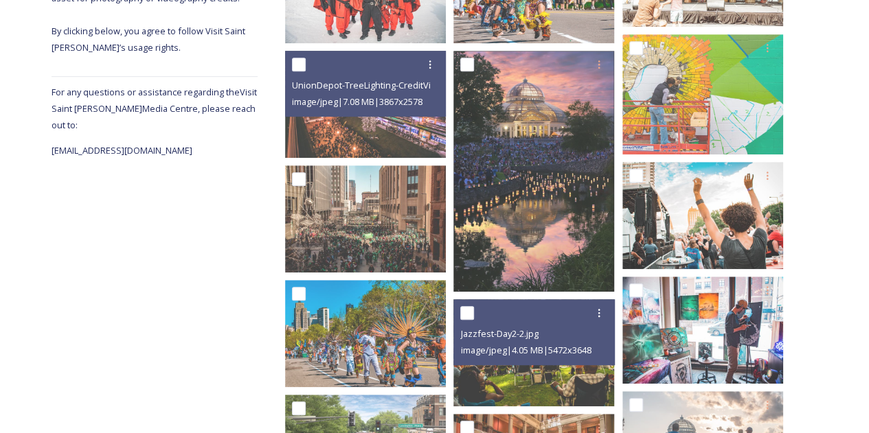
scroll to position [0, 0]
